Goal: Answer question/provide support

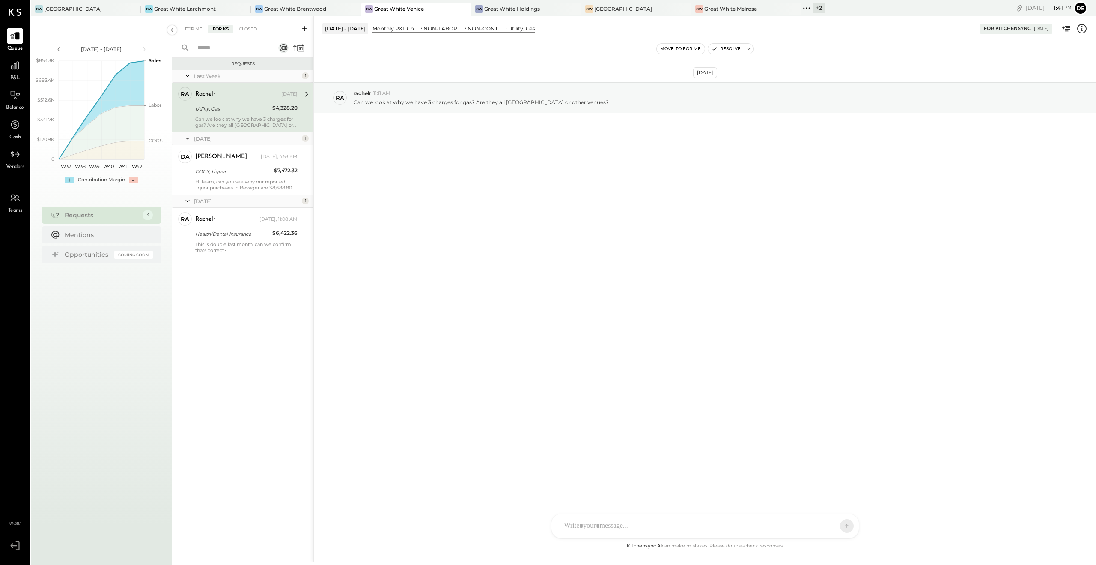
click at [587, 528] on div at bounding box center [697, 525] width 275 height 19
click at [839, 525] on button at bounding box center [830, 525] width 31 height 13
click at [712, 46] on icon "button" at bounding box center [715, 49] width 6 height 6
click at [242, 209] on div "[DATE] 1 DA [PERSON_NAME] Owner [PERSON_NAME] [DATE], 4:53 PM COGS, Liquor $7,4…" at bounding box center [242, 145] width 141 height 151
click at [252, 188] on div "This is double last month, can we confirm thats correct?" at bounding box center [246, 185] width 102 height 12
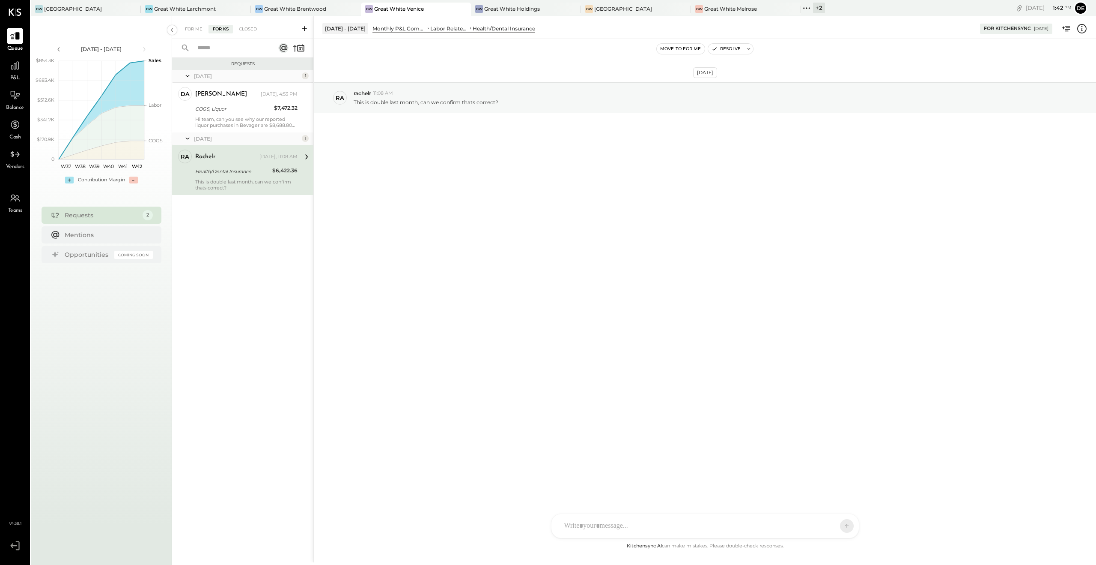
click at [589, 525] on div at bounding box center [697, 525] width 275 height 19
